Goal: Information Seeking & Learning: Learn about a topic

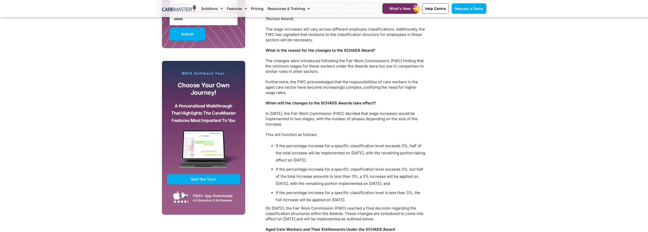
scroll to position [407, 0]
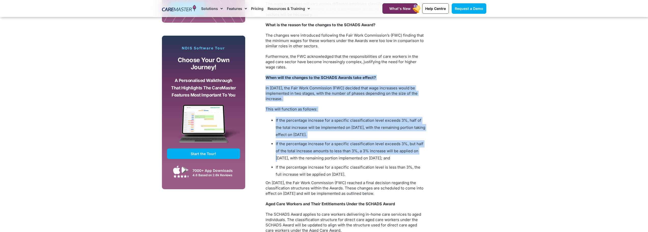
drag, startPoint x: 267, startPoint y: 70, endPoint x: 432, endPoint y: 146, distance: 181.8
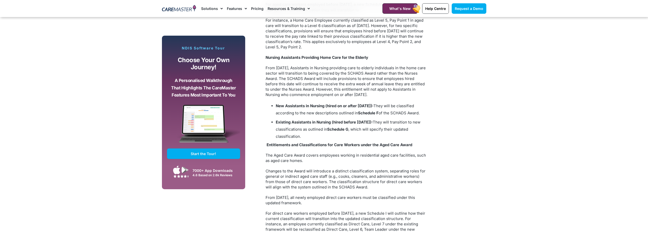
scroll to position [687, 0]
